Goal: Transaction & Acquisition: Obtain resource

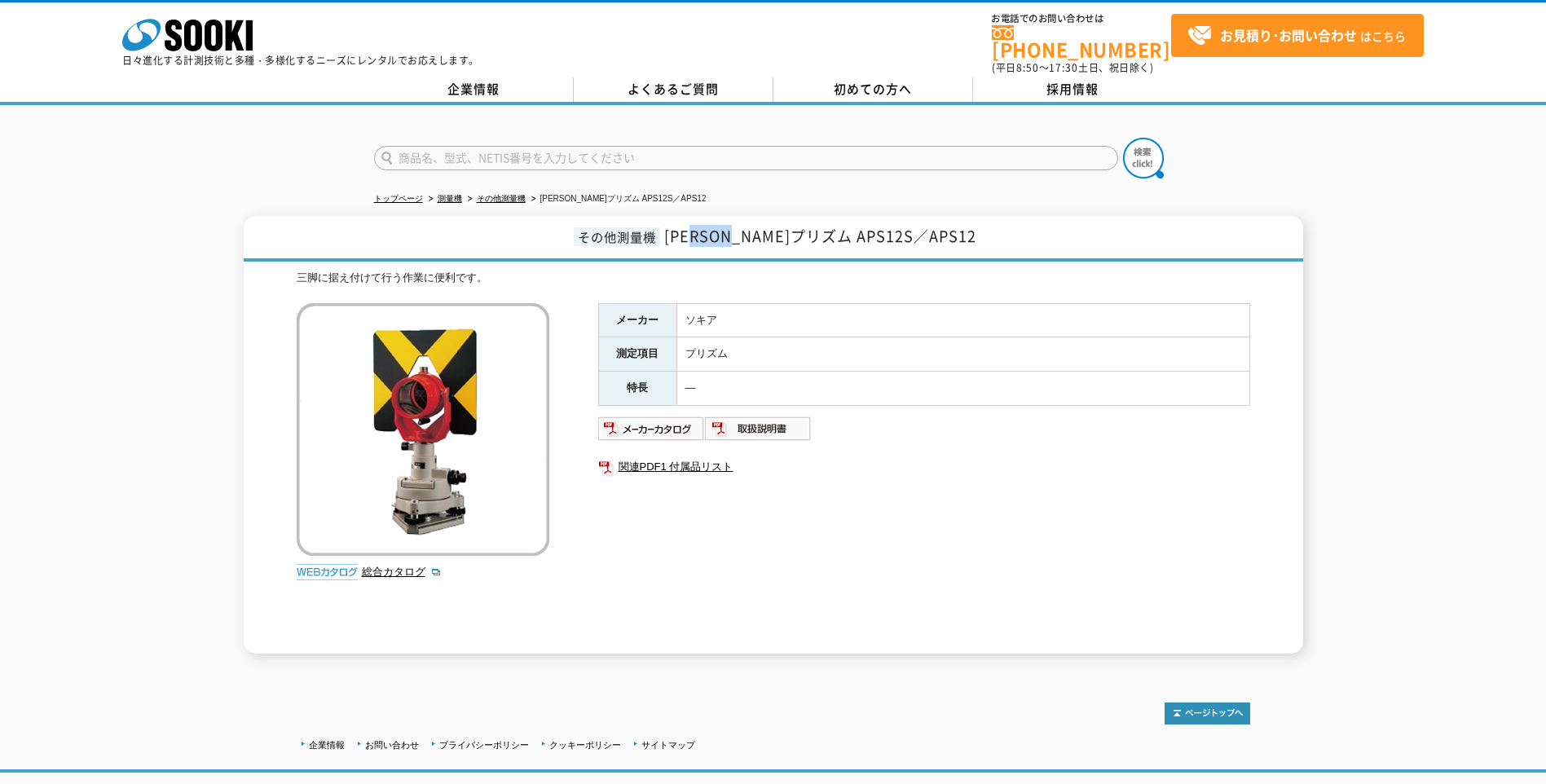
drag, startPoint x: 754, startPoint y: 225, endPoint x: 812, endPoint y: 224, distance: 58.0
click at [812, 225] on span "一素子プリズム APS12S／APS12" at bounding box center [820, 236] width 312 height 22
drag, startPoint x: 812, startPoint y: 224, endPoint x: 734, endPoint y: 225, distance: 78.0
click at [741, 231] on span "一素子プリズム APS12S／APS12" at bounding box center [820, 236] width 312 height 22
drag, startPoint x: 703, startPoint y: 226, endPoint x: 813, endPoint y: 230, distance: 110.1
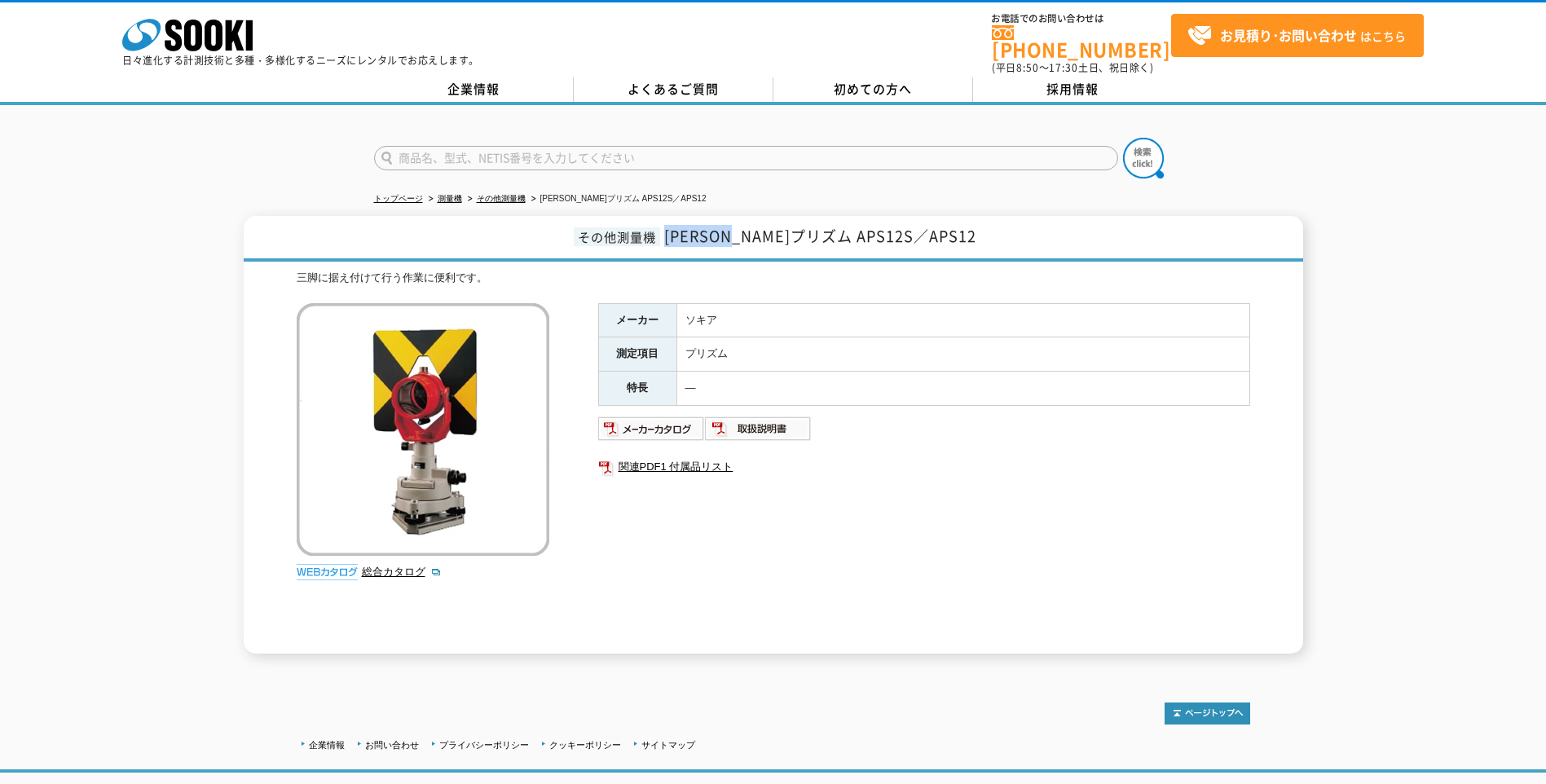
click at [813, 230] on h1 "その他測量機 一素子プリズム APS12S／APS12" at bounding box center [773, 239] width 1059 height 46
copy span "一素子プリズム"
click at [485, 152] on input "text" at bounding box center [746, 158] width 744 height 25
paste input "一素子プリズム"
click at [394, 146] on input "一素子プリズム" at bounding box center [746, 158] width 744 height 25
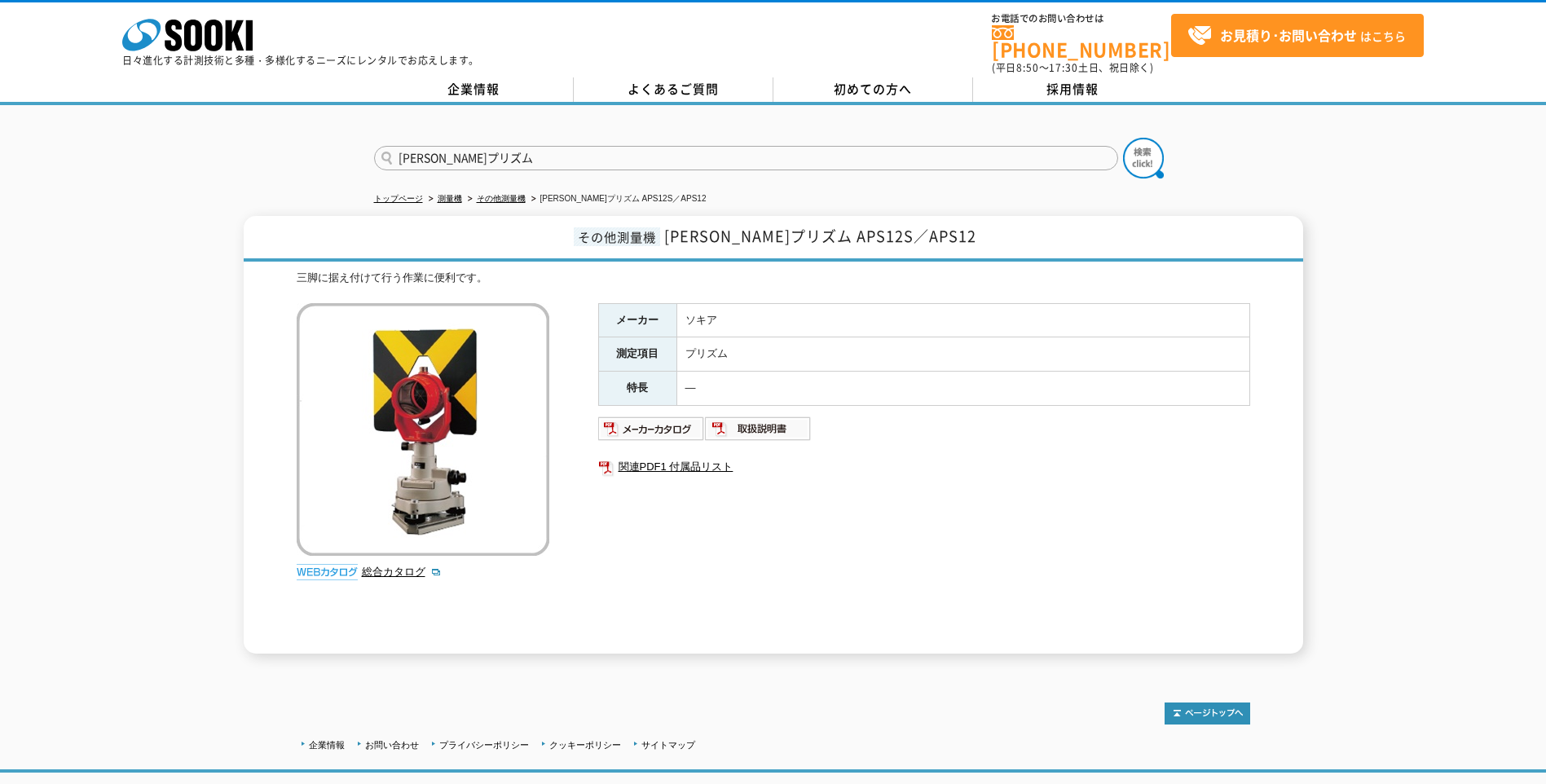
click at [488, 153] on input "一素子プリズム" at bounding box center [746, 158] width 744 height 25
type input "一素子プリズム"
click at [1123, 137] on button at bounding box center [1143, 158] width 41 height 41
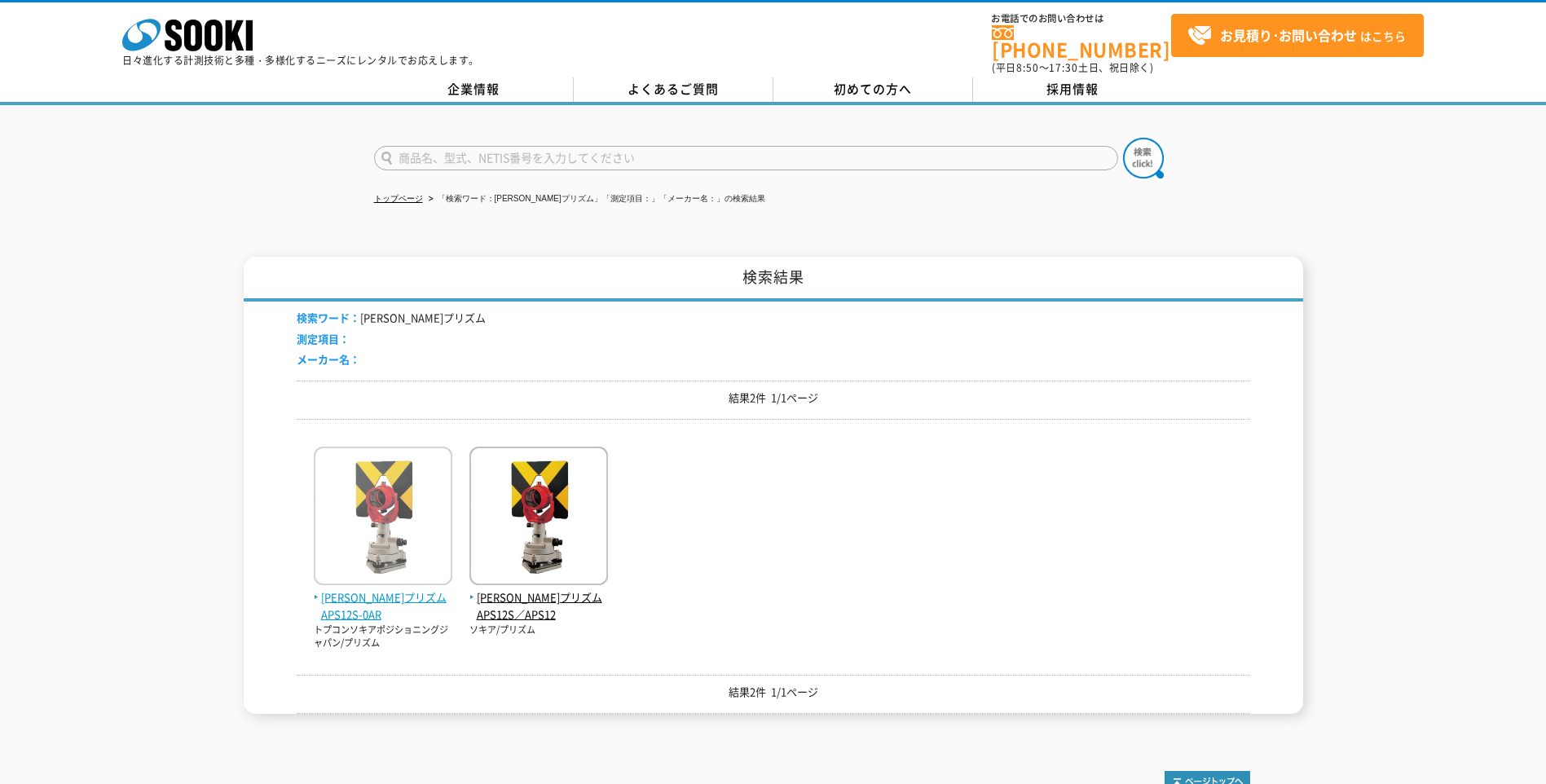
click at [414, 501] on img at bounding box center [382, 518] width 138 height 142
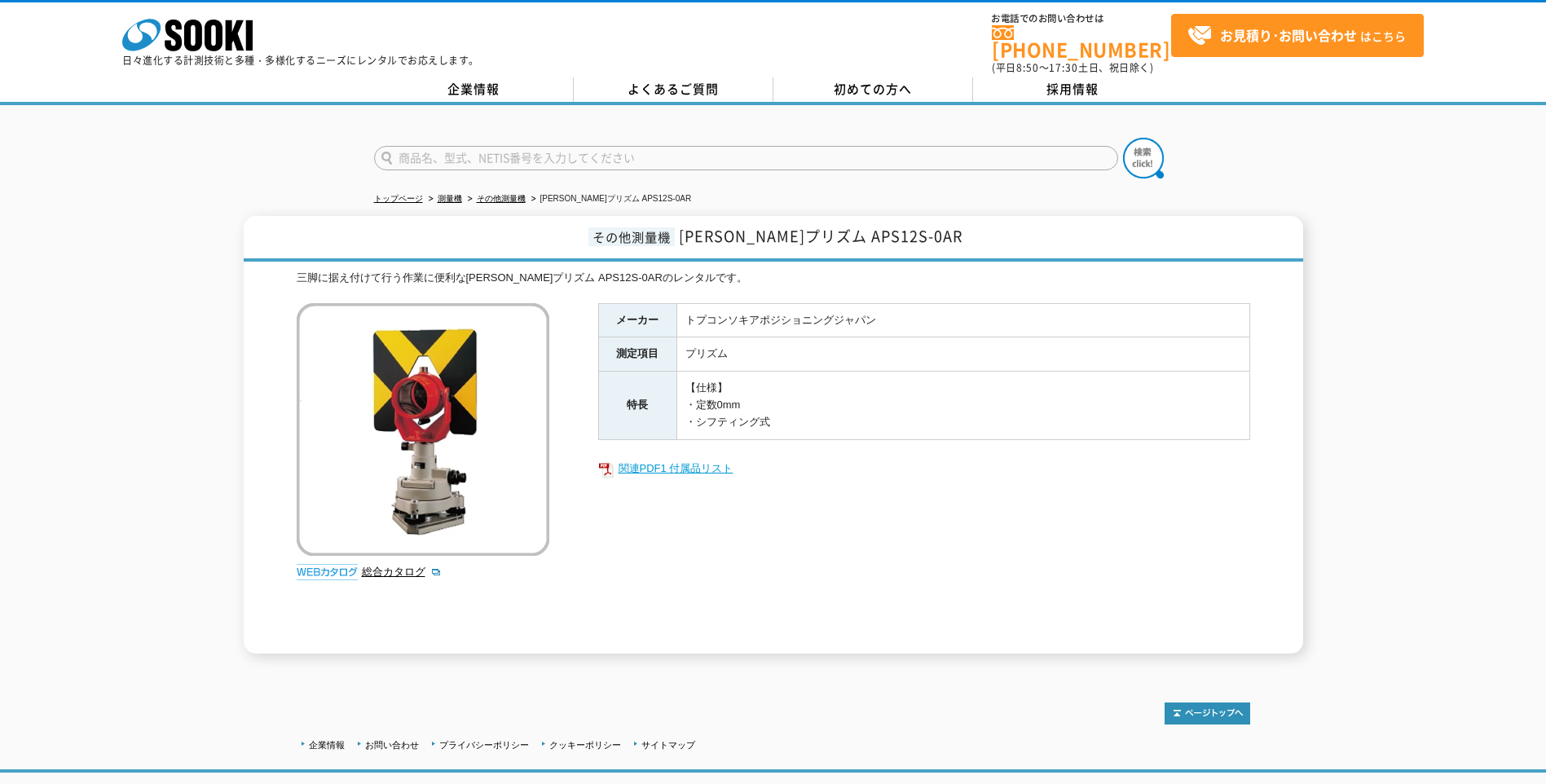
click at [648, 460] on link "関連PDF1 付属品リスト" at bounding box center [924, 468] width 652 height 21
click at [1354, 464] on div "その他測量機 一素子プリズム APS12S-0AR 三脚に据え付けて行う作業に便利な一素子プリズム APS12S-0ARのレンタルです。 総合カタログ メーカ…" at bounding box center [773, 435] width 1546 height 437
click at [648, 458] on link "関連PDF1 付属品リスト" at bounding box center [924, 468] width 652 height 21
drag, startPoint x: 297, startPoint y: 262, endPoint x: 709, endPoint y: 264, distance: 412.0
click at [709, 270] on div "三脚に据え付けて行う作業に便利な[PERSON_NAME]プリズム APS12S-0ARのレンタルです。" at bounding box center [773, 278] width 954 height 17
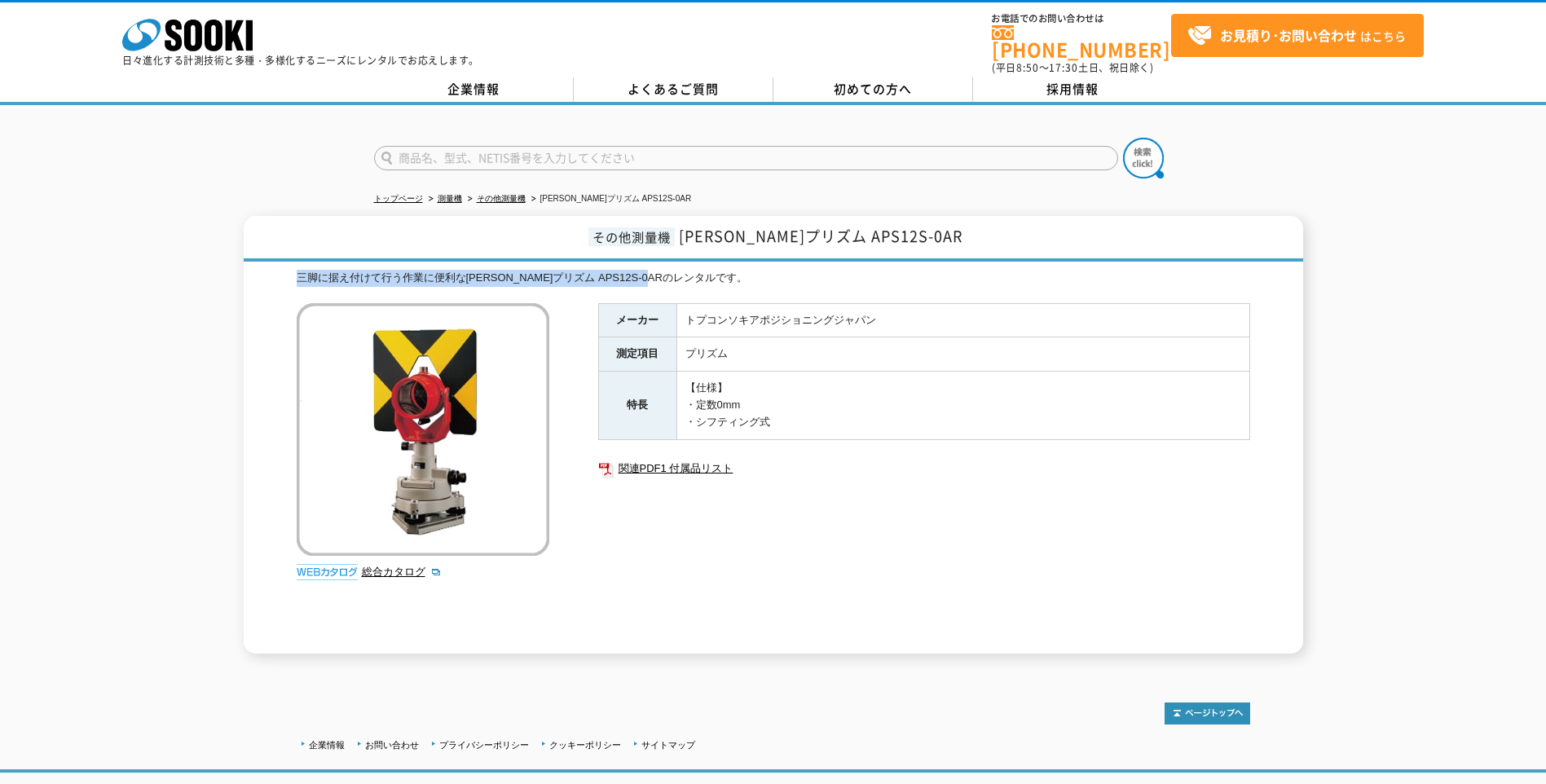
click at [709, 270] on div "三脚に据え付けて行う作業に便利な[PERSON_NAME]プリズム APS12S-0ARのレンタルです。" at bounding box center [773, 278] width 954 height 17
